Goal: Transaction & Acquisition: Download file/media

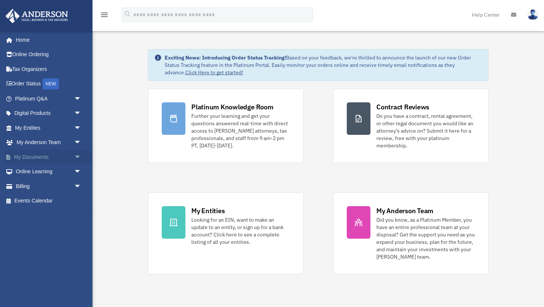
click at [38, 159] on link "My Documents arrow_drop_down" at bounding box center [48, 157] width 87 height 15
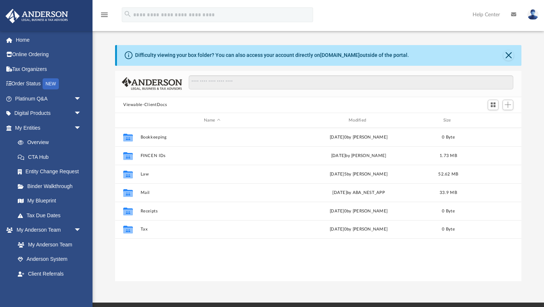
scroll to position [168, 406]
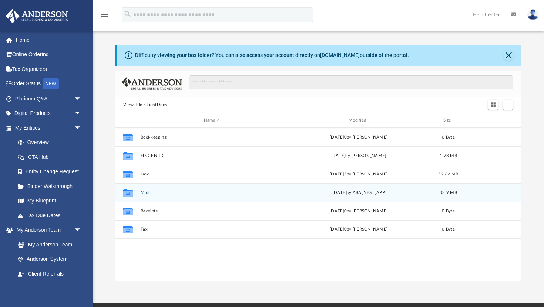
click at [145, 194] on button "Mail" at bounding box center [212, 192] width 143 height 5
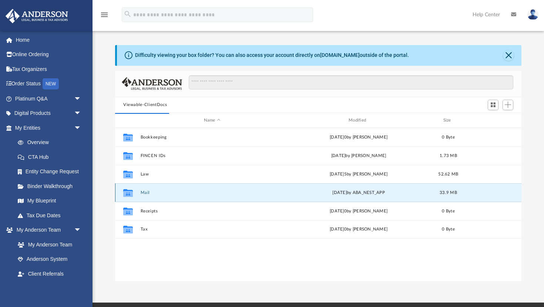
click at [145, 194] on button "Mail" at bounding box center [212, 192] width 143 height 5
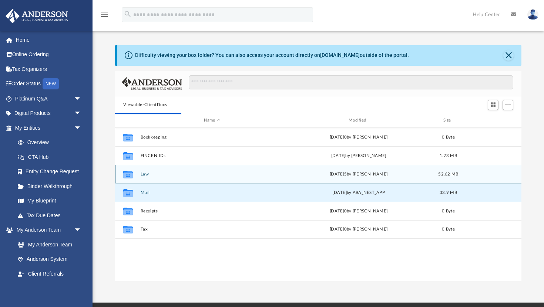
click at [145, 174] on button "Law" at bounding box center [212, 174] width 143 height 5
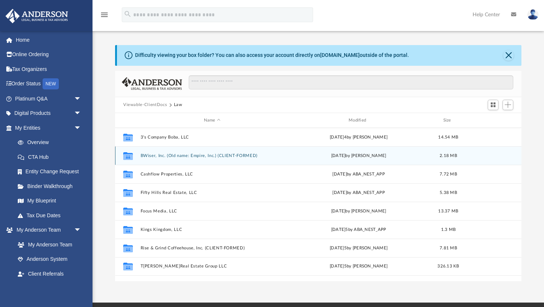
click at [179, 155] on button "BWiser, Inc. (Old name: Empire, Inc.) (CLIENT-FORMED)" at bounding box center [212, 156] width 143 height 5
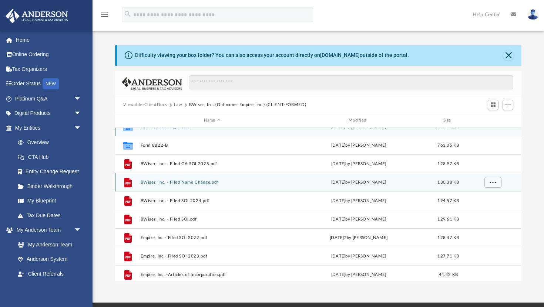
scroll to position [11, 0]
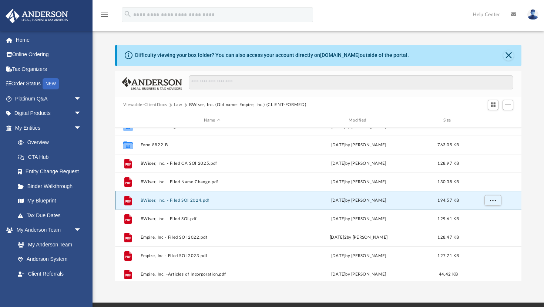
click at [194, 202] on button "BWiser, Inc. - Filed SOI 2024.pdf" at bounding box center [212, 200] width 143 height 5
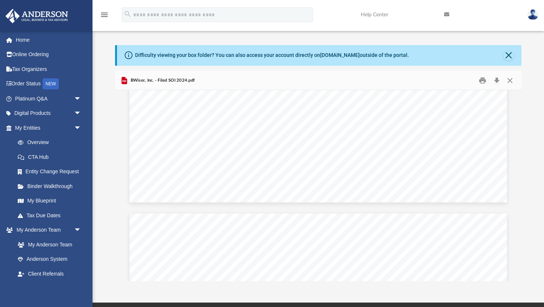
scroll to position [383, 0]
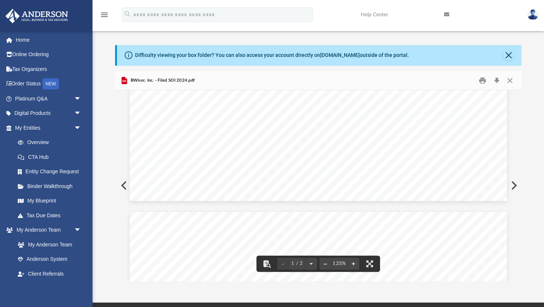
click at [516, 97] on div "                                       …" at bounding box center [318, 206] width 406 height 999
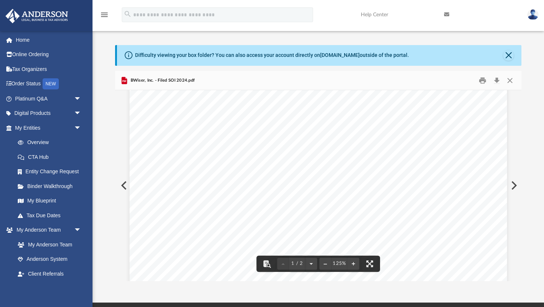
scroll to position [0, 0]
click at [114, 144] on div "Difficulty viewing your box folder? You can also access your account directly o…" at bounding box center [317, 163] width 451 height 236
click at [508, 58] on button "Close" at bounding box center [508, 55] width 10 height 10
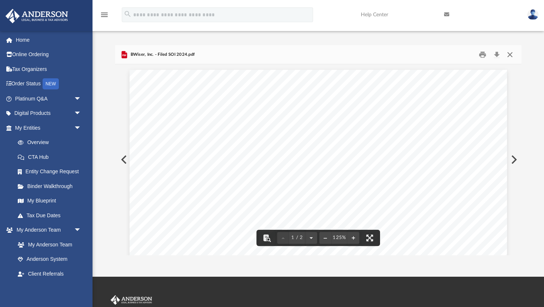
click at [511, 57] on button "Close" at bounding box center [509, 54] width 13 height 11
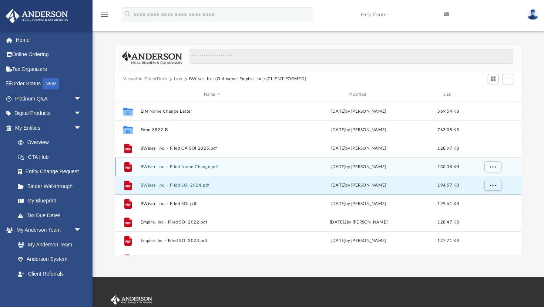
click at [193, 167] on button "BWiser, Inc. - Filed Name Change.pdf" at bounding box center [212, 167] width 143 height 5
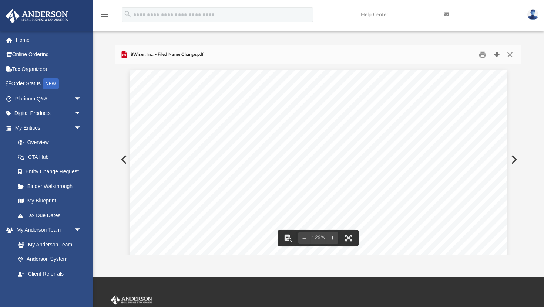
click at [494, 55] on button "Download" at bounding box center [496, 54] width 13 height 11
click at [509, 50] on button "Close" at bounding box center [509, 54] width 13 height 11
